Goal: Task Accomplishment & Management: Manage account settings

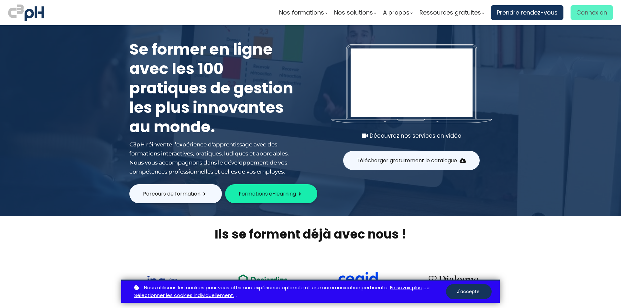
click at [588, 13] on span "Connexion" at bounding box center [592, 13] width 31 height 10
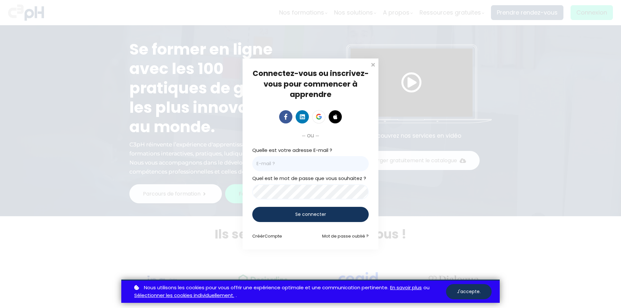
click at [283, 165] on input "email" at bounding box center [310, 163] width 116 height 15
type input "[EMAIL_ADDRESS][DOMAIN_NAME]"
click at [340, 215] on div "Se connecter" at bounding box center [310, 214] width 116 height 15
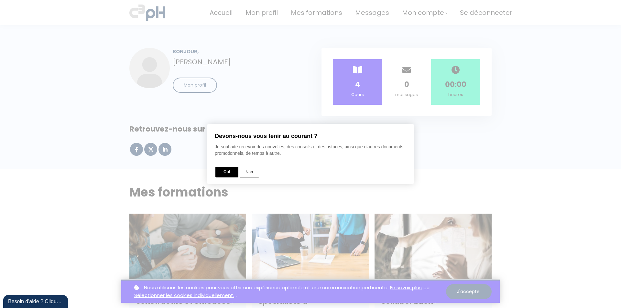
click at [244, 171] on button "Non" at bounding box center [249, 172] width 19 height 11
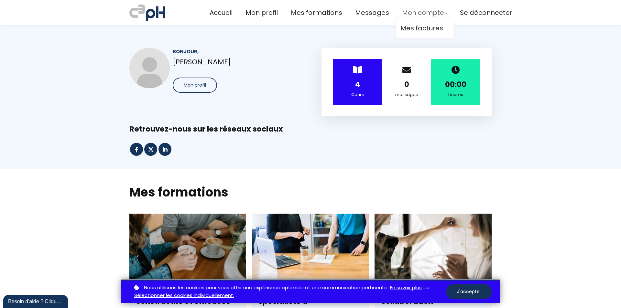
click at [422, 14] on span "Mon compte" at bounding box center [423, 12] width 42 height 11
click at [263, 12] on span "Mon profil" at bounding box center [262, 12] width 32 height 11
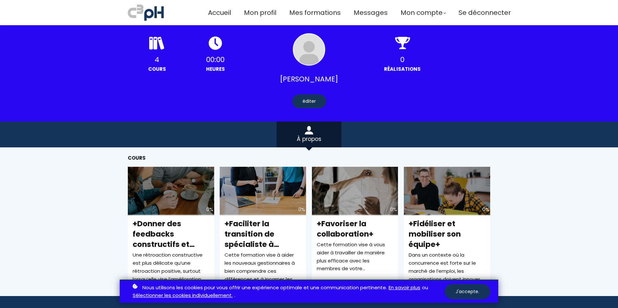
click at [299, 57] on div at bounding box center [309, 49] width 32 height 32
click at [304, 102] on div "éditer" at bounding box center [309, 101] width 34 height 14
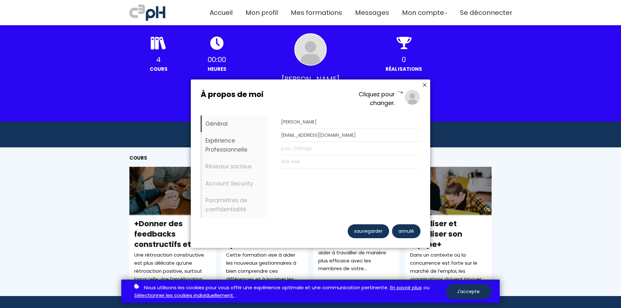
click at [245, 147] on li "Expérience Professionnelle" at bounding box center [234, 145] width 67 height 26
click at [229, 183] on li "Account Security" at bounding box center [234, 183] width 67 height 17
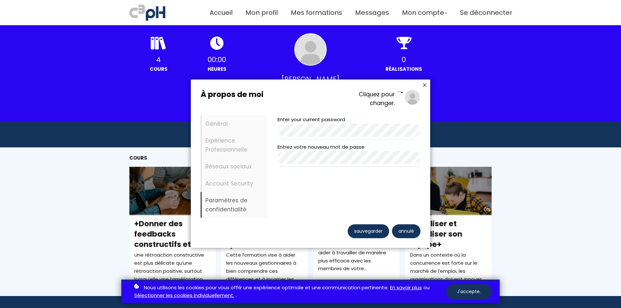
click at [225, 199] on li "Paramètres de confidentialité" at bounding box center [234, 205] width 67 height 26
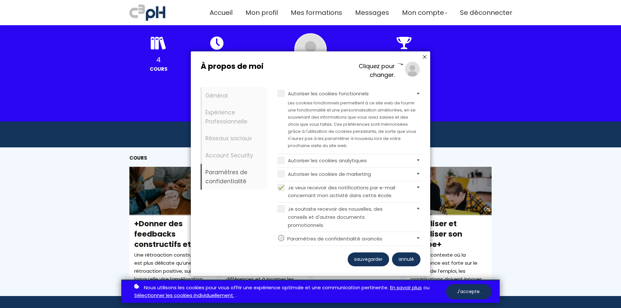
click at [228, 164] on li "Paramètres de confidentialité" at bounding box center [234, 177] width 67 height 26
click at [228, 160] on li "Account Security" at bounding box center [234, 155] width 67 height 17
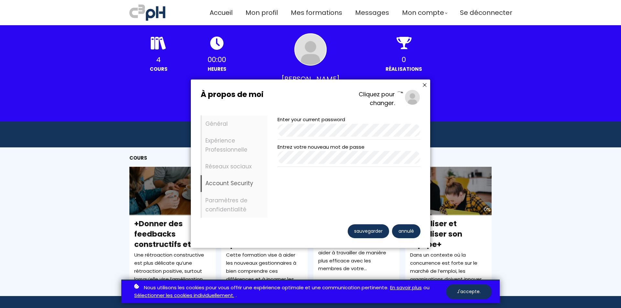
click at [306, 138] on div "Enter your current password" at bounding box center [349, 128] width 143 height 24
click at [136, 104] on body "Profil, Jasmin Lysaught-Nantel Nouveau message Contenus Marque-pages Paramètres…" at bounding box center [310, 277] width 621 height 555
click at [320, 115] on div "À propos de moi Cliquez pour changer. Général Expérience Professionnelle Réseau…" at bounding box center [311, 153] width 220 height 128
click at [357, 227] on div "sauvegarder" at bounding box center [368, 232] width 41 height 14
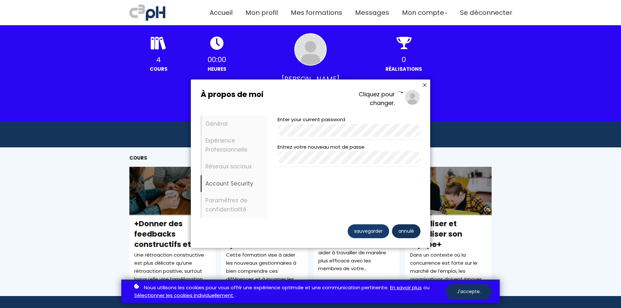
click at [376, 230] on div "sauvegarder" at bounding box center [368, 232] width 41 height 14
click at [362, 231] on div "sauvegarder" at bounding box center [368, 232] width 41 height 14
click at [474, 290] on button "J'accepte." at bounding box center [469, 291] width 46 height 15
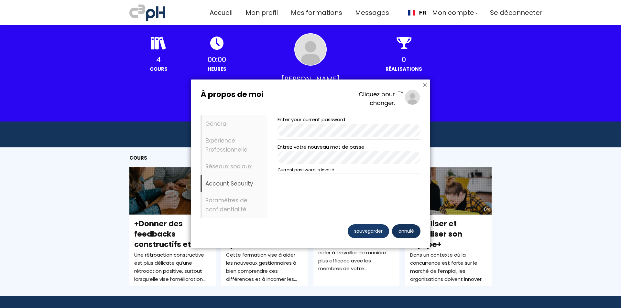
click at [365, 232] on div "sauvegarder" at bounding box center [368, 232] width 41 height 14
drag, startPoint x: 295, startPoint y: 90, endPoint x: 274, endPoint y: 88, distance: 20.9
click at [274, 88] on div "À propos de moi Cliquez pour changer. Général Expérience Professionnelle Réseau…" at bounding box center [310, 164] width 239 height 168
drag, startPoint x: 255, startPoint y: 89, endPoint x: 235, endPoint y: 91, distance: 20.4
click at [235, 91] on div "À propos de moi Cliquez pour changer. Général Expérience Professionnelle Réseau…" at bounding box center [310, 164] width 239 height 168
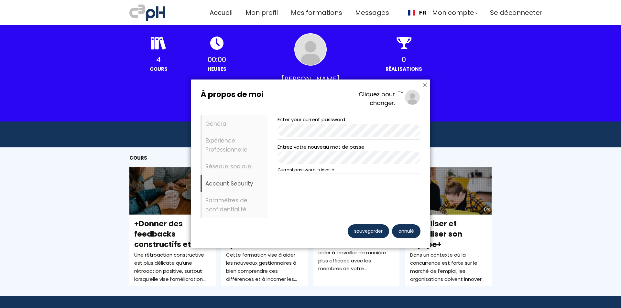
click at [359, 231] on div "sauvegarder" at bounding box center [368, 232] width 41 height 14
click at [332, 142] on div "Enter your current password Entrez votre nouveau mot de passe Current password …" at bounding box center [349, 145] width 143 height 59
click at [381, 228] on div "sauvegarder" at bounding box center [368, 232] width 41 height 14
click at [355, 231] on div "sauvegarder" at bounding box center [368, 232] width 41 height 14
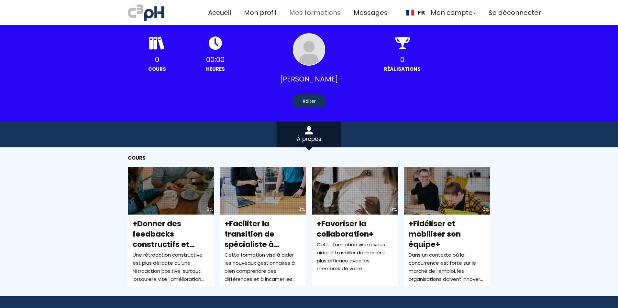
click at [289, 14] on span "Mes formations" at bounding box center [314, 12] width 51 height 11
